Goal: Navigation & Orientation: Find specific page/section

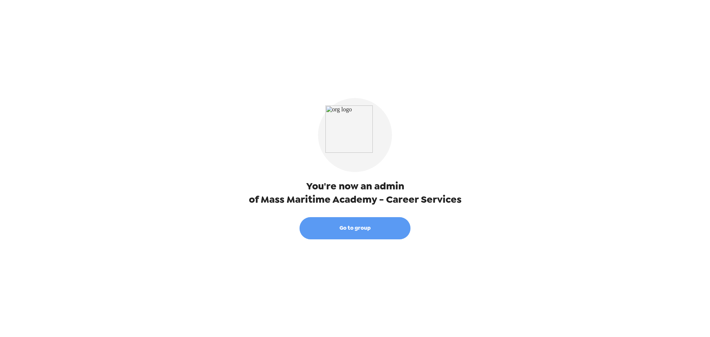
drag, startPoint x: 347, startPoint y: 227, endPoint x: 466, endPoint y: 275, distance: 128.3
click at [348, 227] on button "Go to group" at bounding box center [355, 228] width 111 height 22
click at [354, 230] on button "Go to group" at bounding box center [355, 228] width 111 height 22
click at [355, 229] on button "Go to group" at bounding box center [355, 228] width 111 height 22
click at [363, 229] on button "Go to group" at bounding box center [355, 228] width 111 height 22
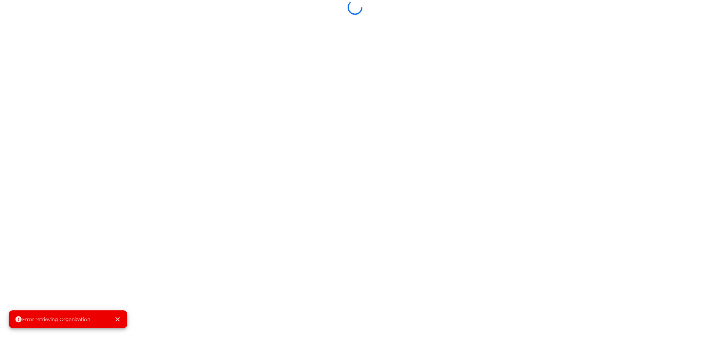
click at [60, 320] on span "Error retrieving Organization" at bounding box center [52, 318] width 75 height 7
click at [117, 318] on icon "Close" at bounding box center [117, 319] width 4 height 4
